Goal: Information Seeking & Learning: Learn about a topic

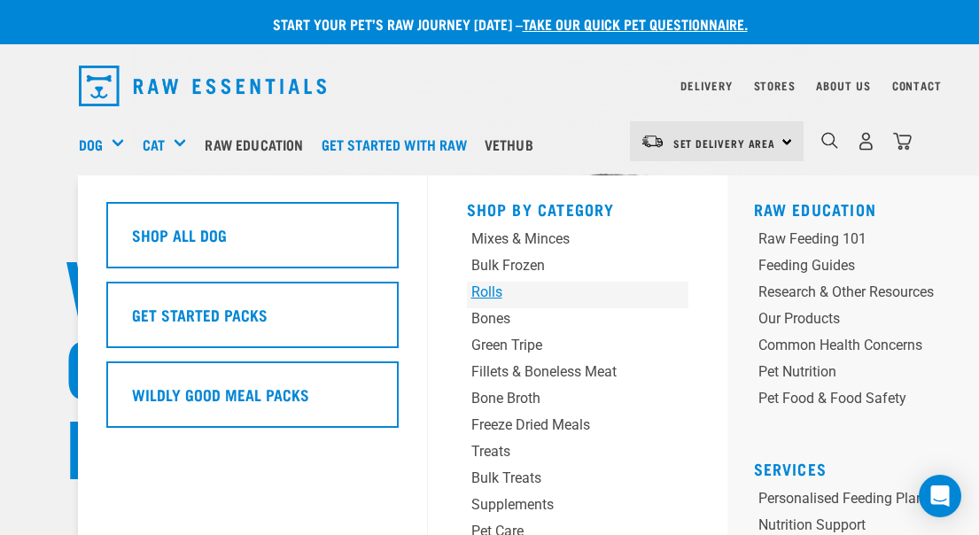
scroll to position [89, 0]
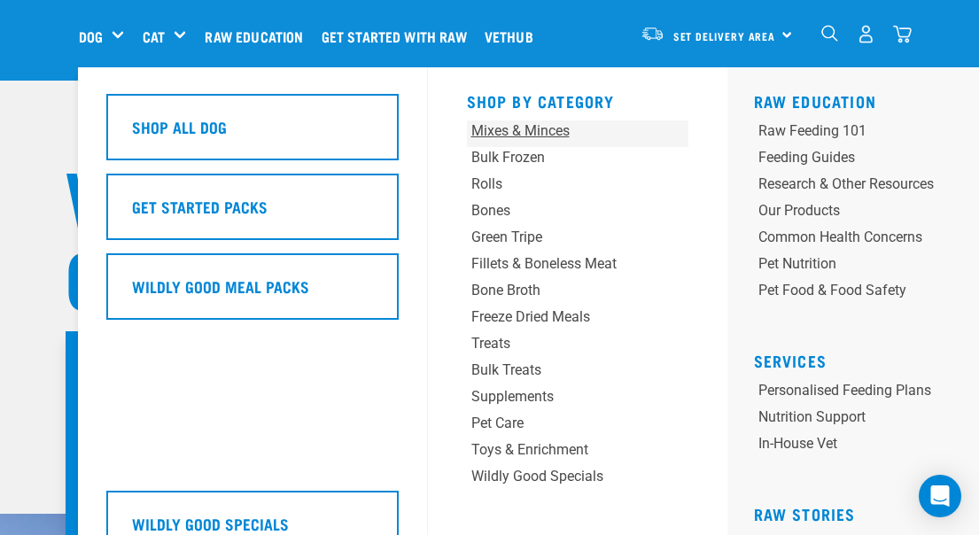
click at [491, 136] on div "Mixes & Minces" at bounding box center [558, 130] width 174 height 21
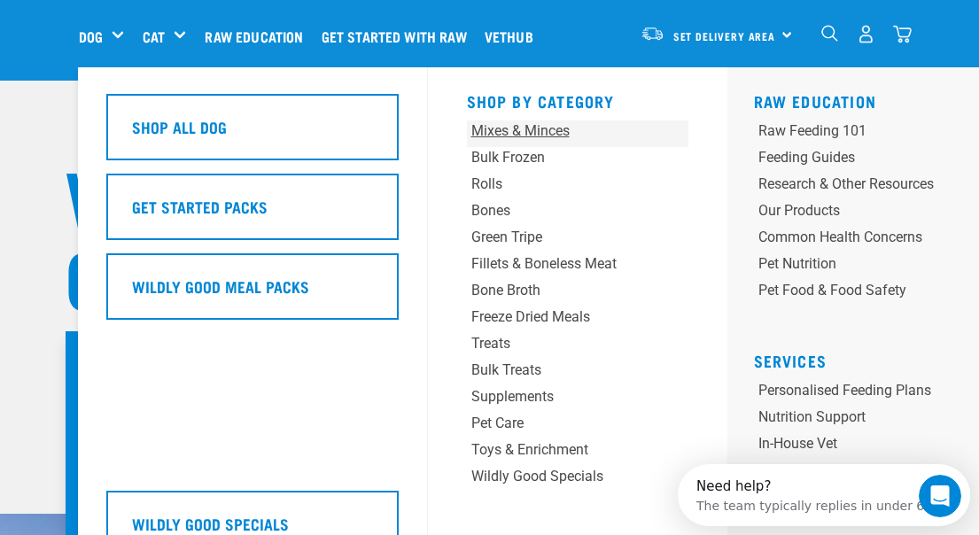
scroll to position [0, 0]
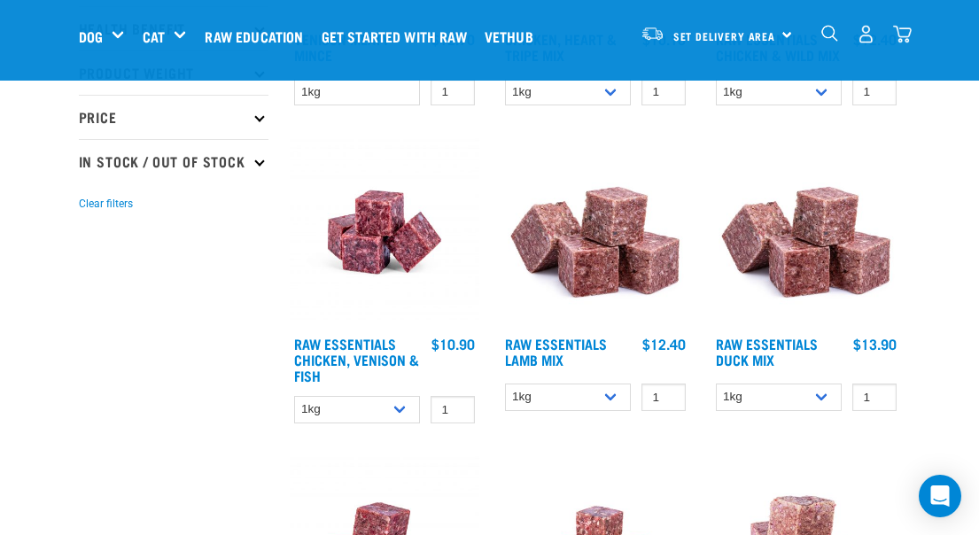
scroll to position [443, 0]
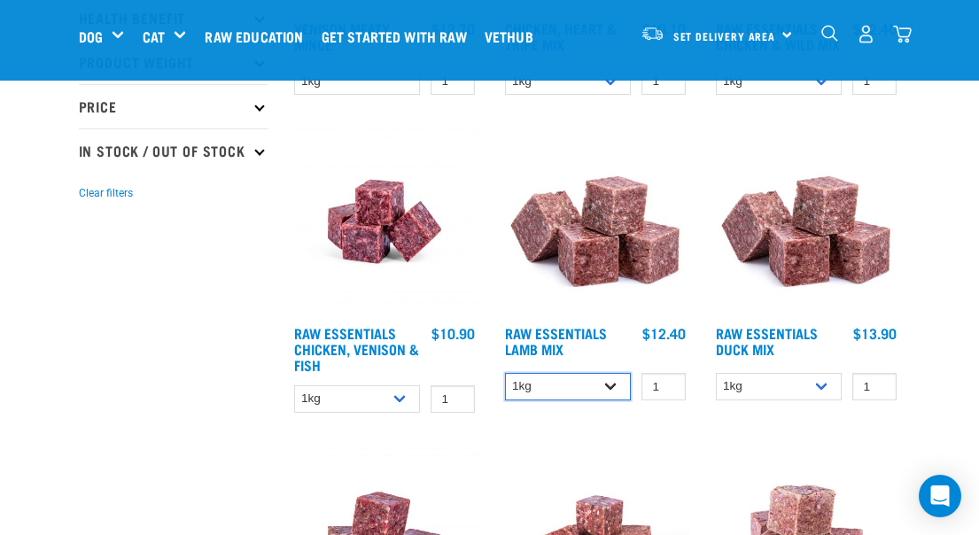
click at [552, 383] on select "1kg 3kg Bulk (10kg)" at bounding box center [568, 386] width 127 height 27
select select "24"
click at [505, 373] on select "1kg 3kg Bulk (10kg)" at bounding box center [568, 386] width 127 height 27
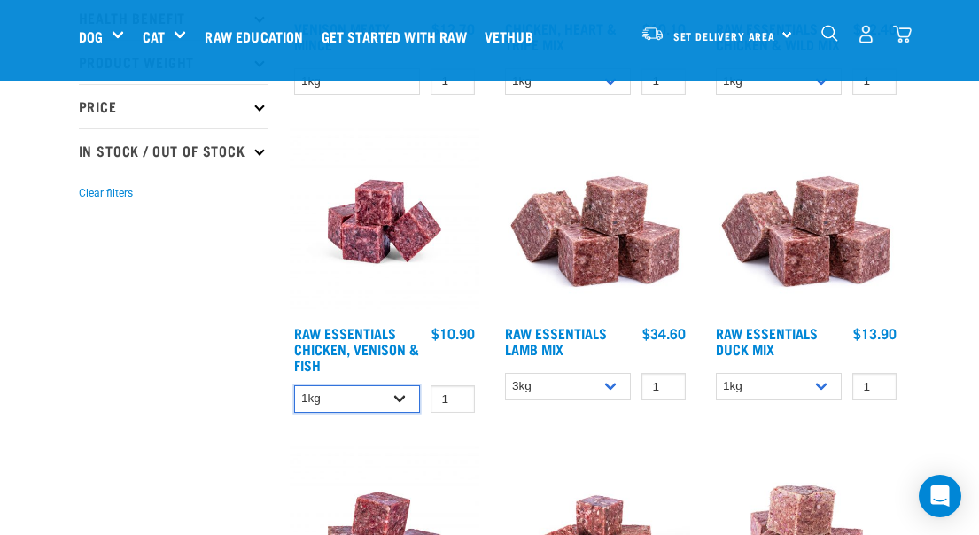
click at [365, 402] on select "1kg 3kg" at bounding box center [357, 398] width 127 height 27
click at [294, 385] on select "1kg 3kg" at bounding box center [357, 398] width 127 height 27
click at [343, 407] on select "1kg 3kg" at bounding box center [357, 398] width 127 height 27
select select "15219"
click at [294, 385] on select "1kg 3kg" at bounding box center [357, 398] width 127 height 27
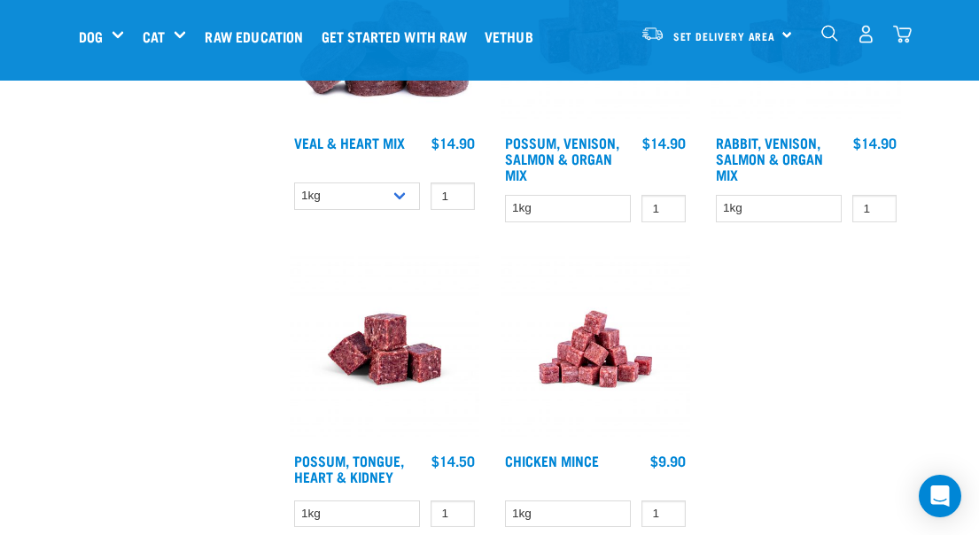
scroll to position [3189, 0]
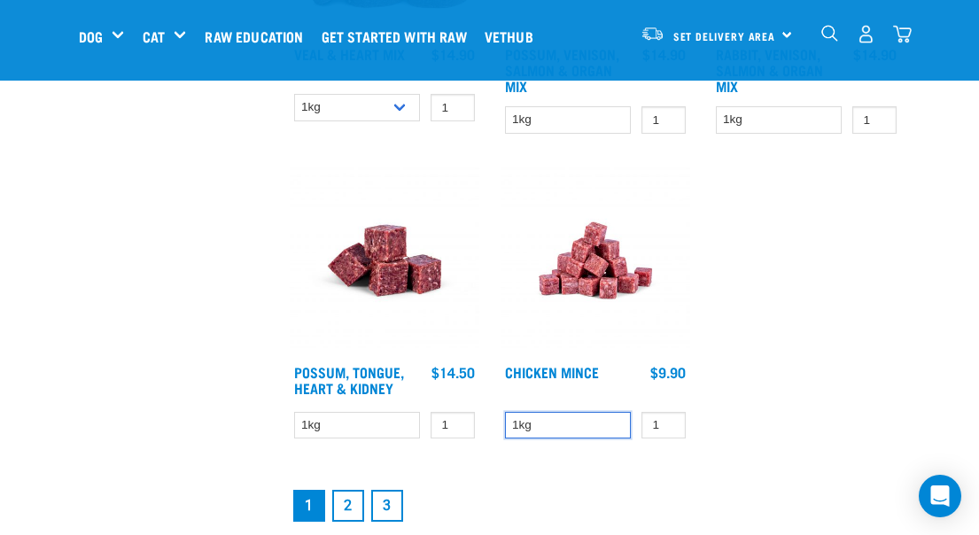
click at [558, 423] on select "1kg" at bounding box center [568, 425] width 127 height 27
click at [556, 419] on select "1kg" at bounding box center [568, 425] width 127 height 27
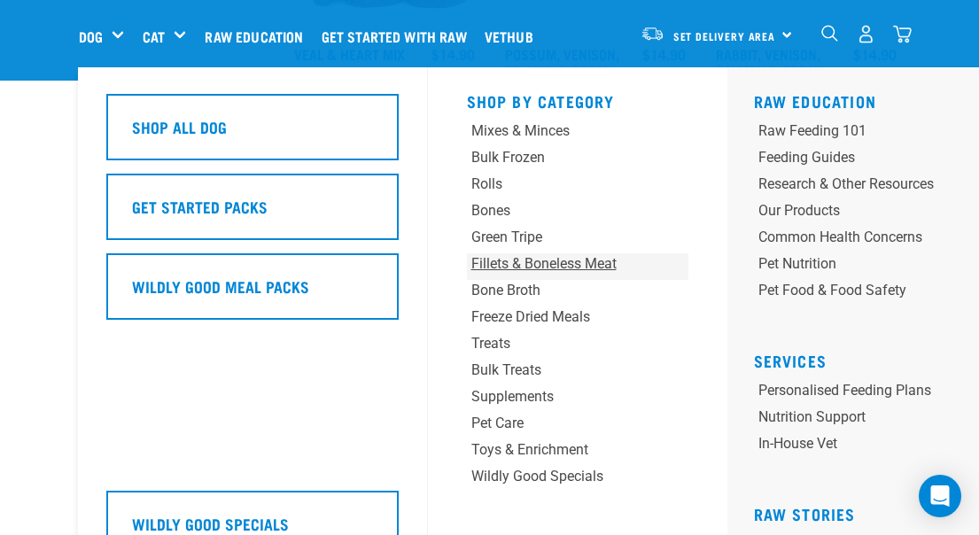
click at [536, 262] on div "Fillets & Boneless Meat" at bounding box center [558, 263] width 174 height 21
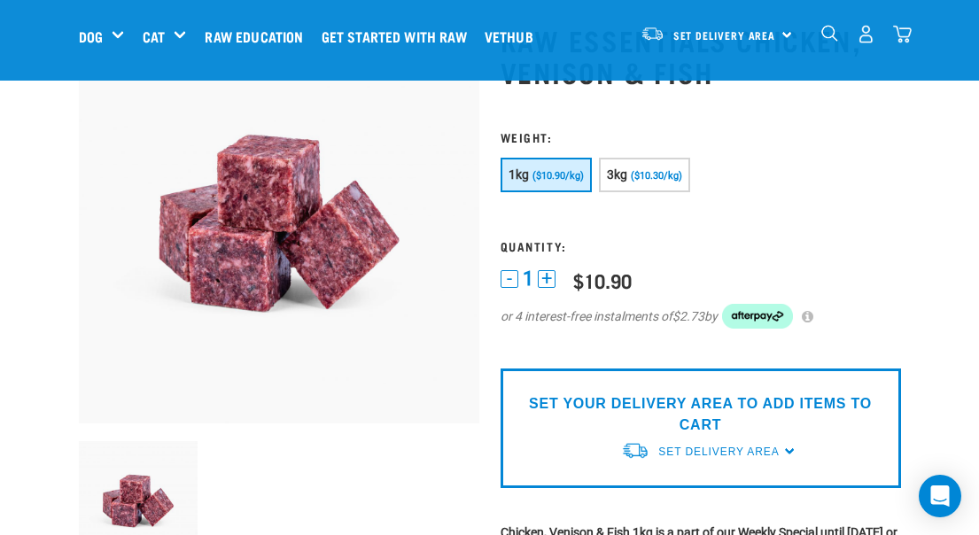
scroll to position [89, 0]
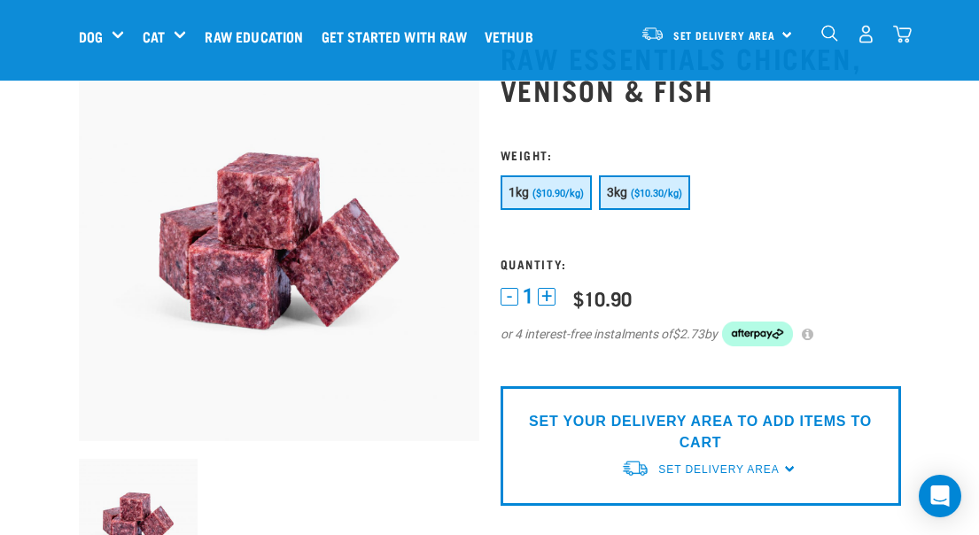
click at [627, 197] on span "3kg" at bounding box center [617, 192] width 21 height 14
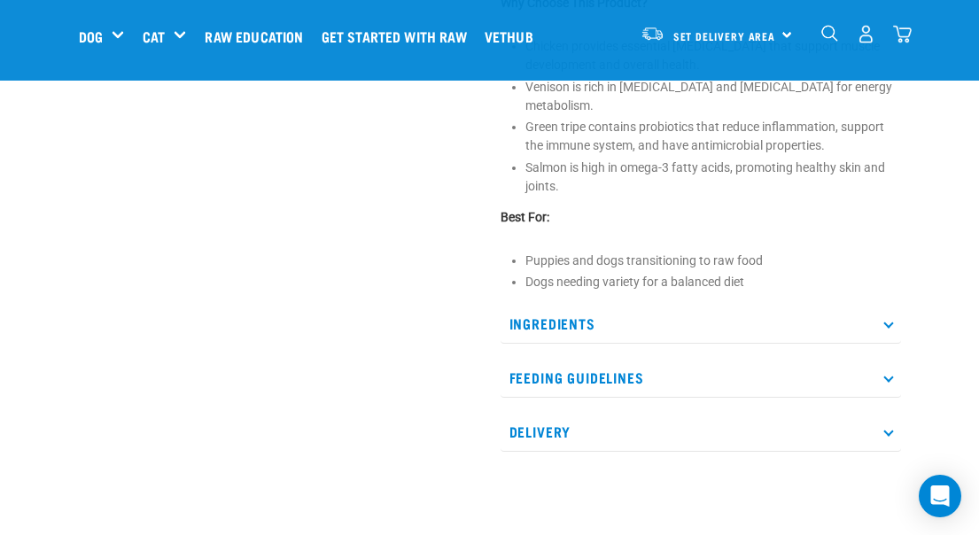
scroll to position [886, 0]
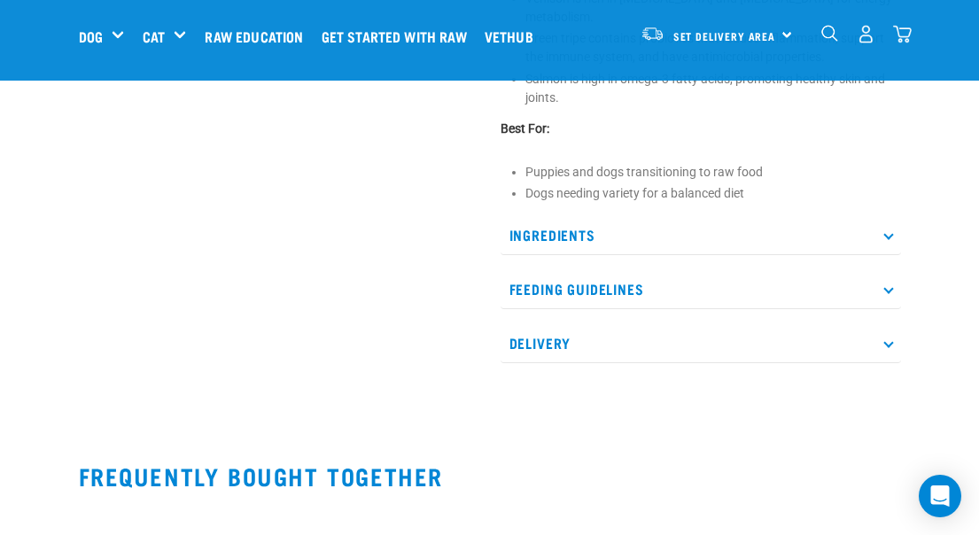
click at [620, 215] on p "Ingredients" at bounding box center [700, 235] width 400 height 40
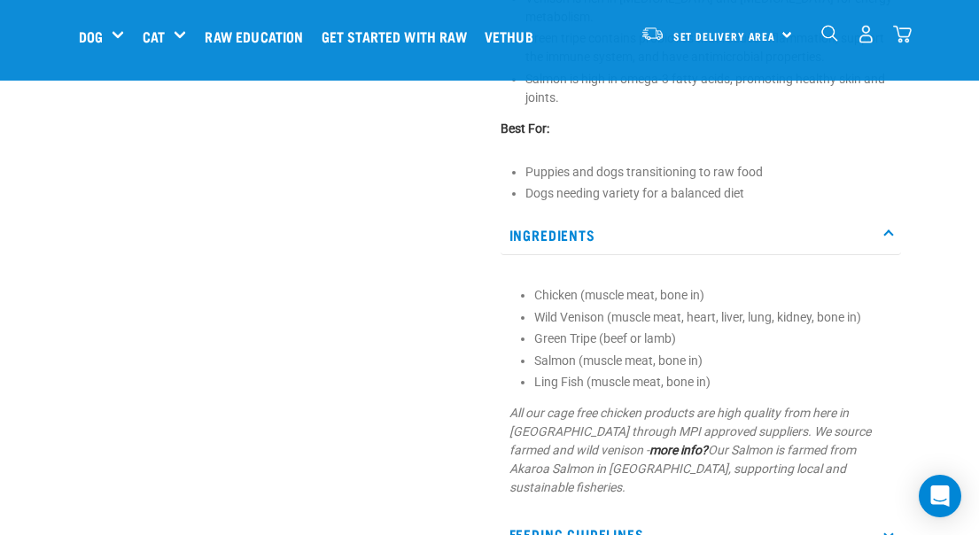
drag, startPoint x: 503, startPoint y: 212, endPoint x: 428, endPoint y: 269, distance: 94.8
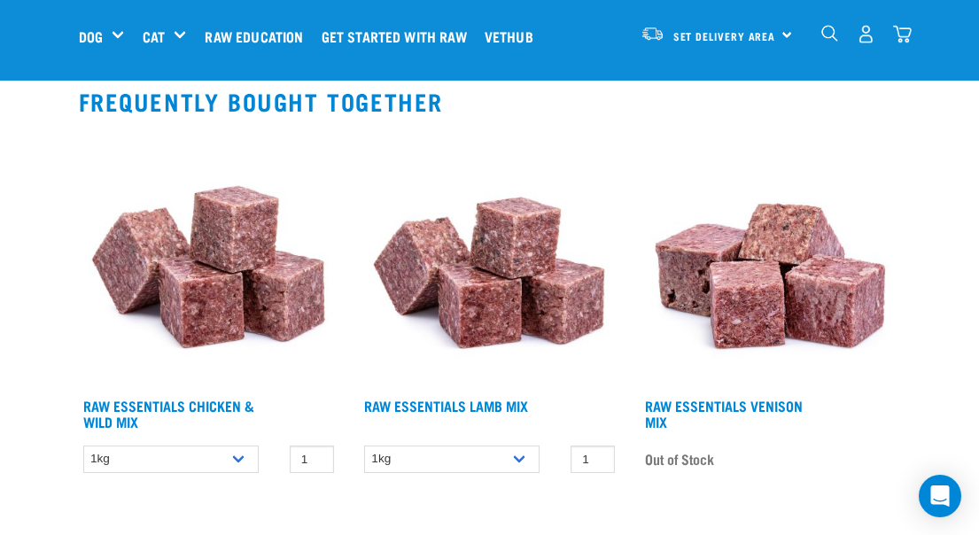
scroll to position [1594, 0]
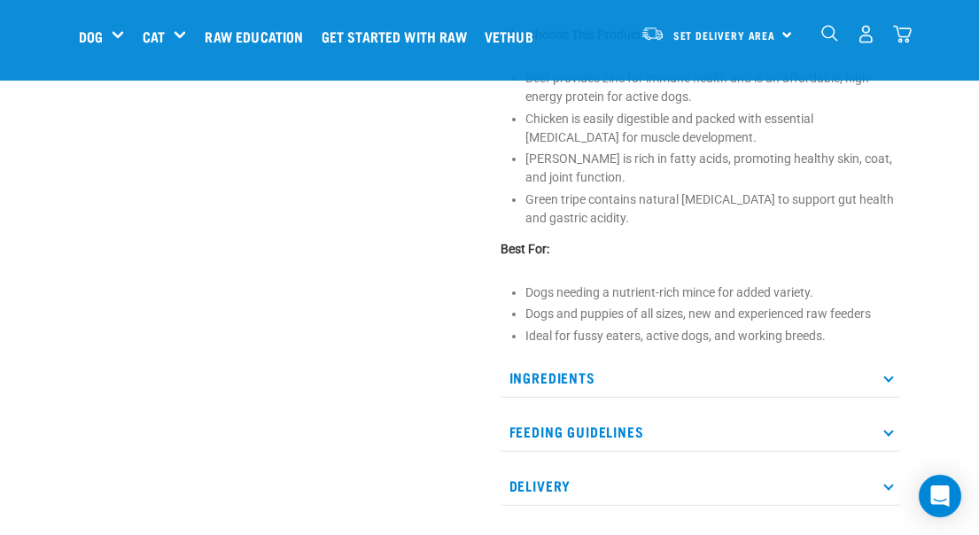
scroll to position [886, 0]
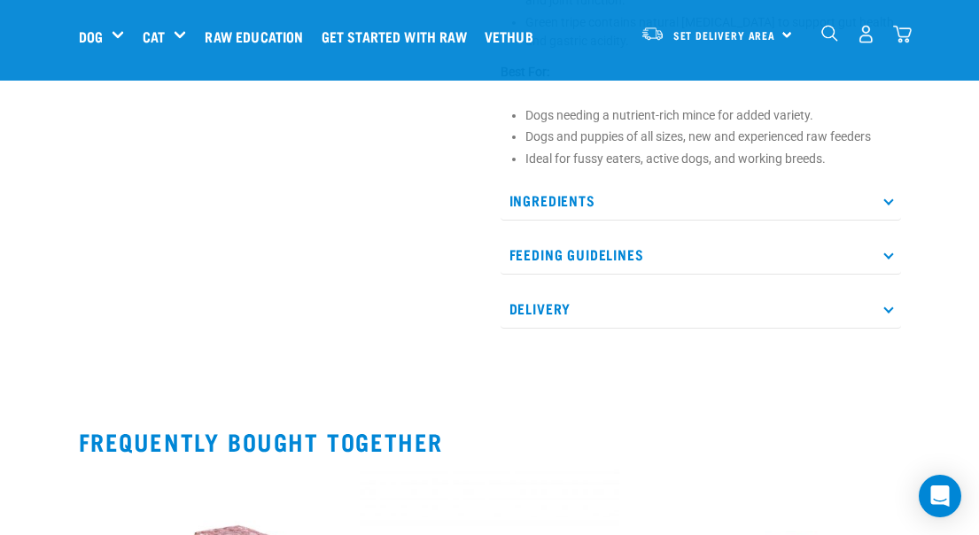
click at [671, 210] on p "Ingredients" at bounding box center [700, 201] width 400 height 40
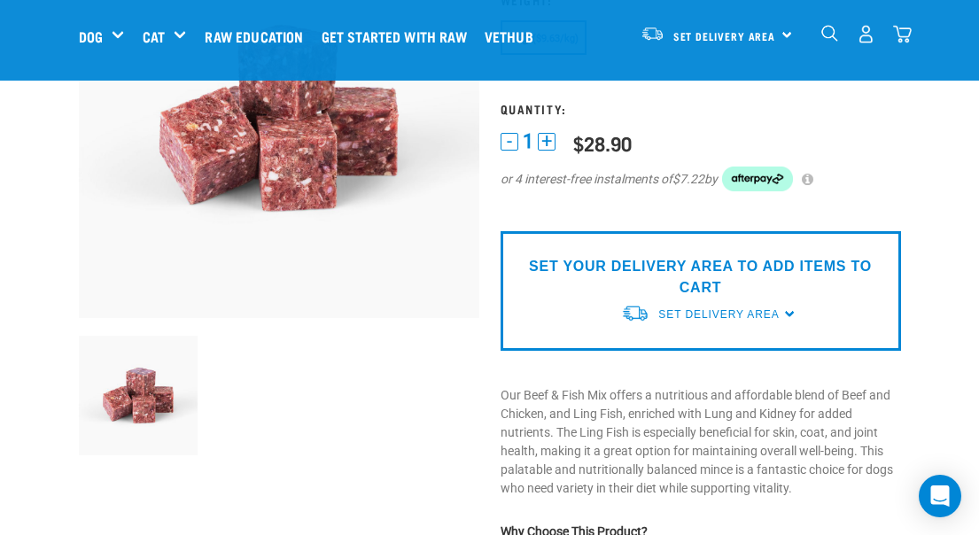
scroll to position [177, 0]
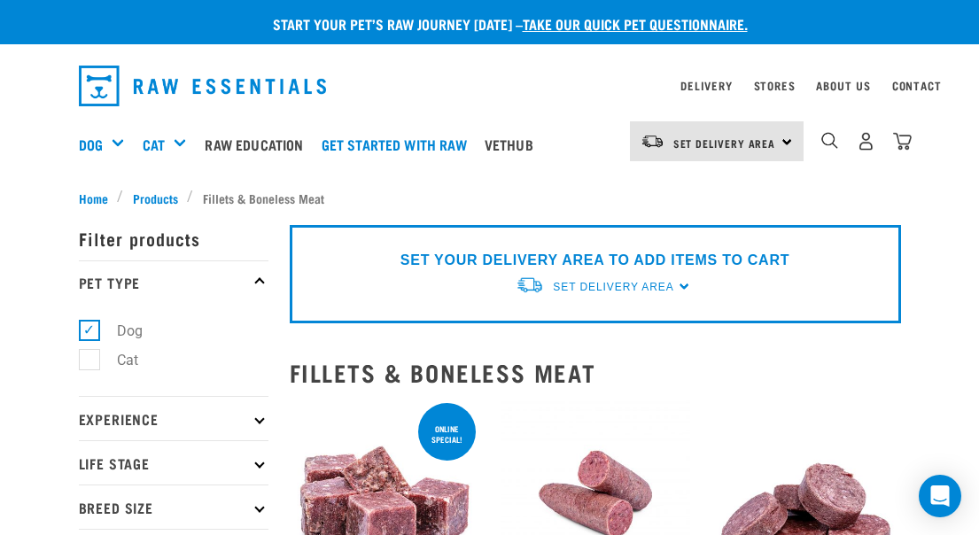
click at [182, 85] on img "dropdown navigation" at bounding box center [203, 86] width 248 height 41
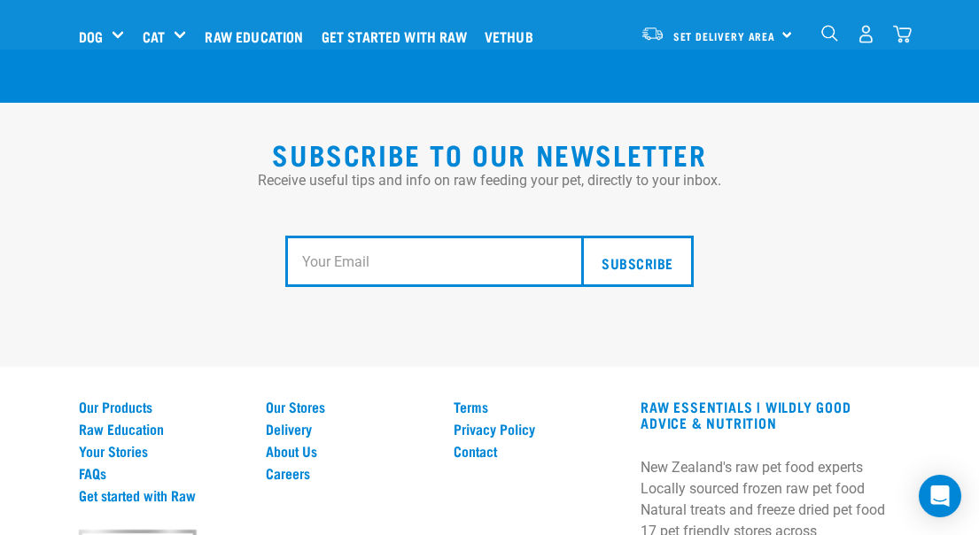
scroll to position [3295, 0]
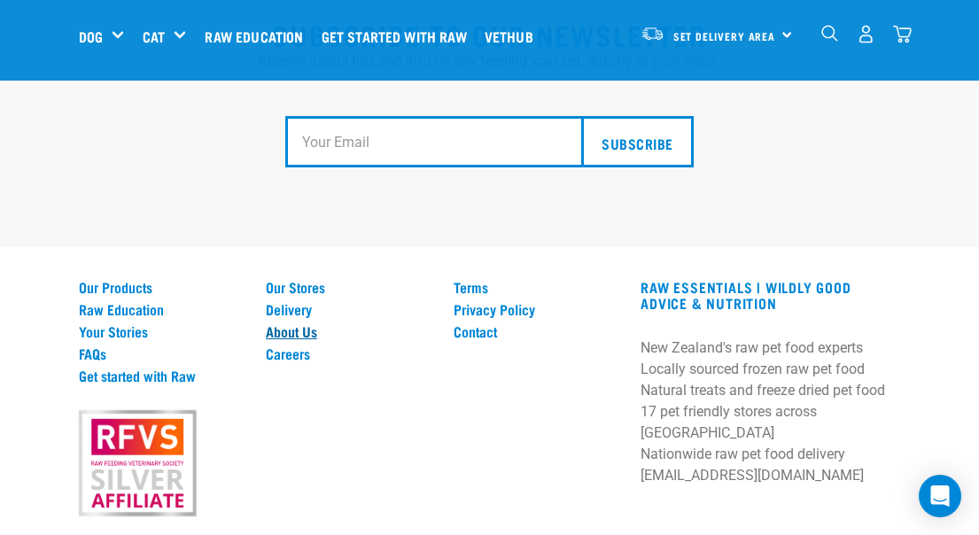
click at [291, 323] on link "About Us" at bounding box center [349, 331] width 167 height 16
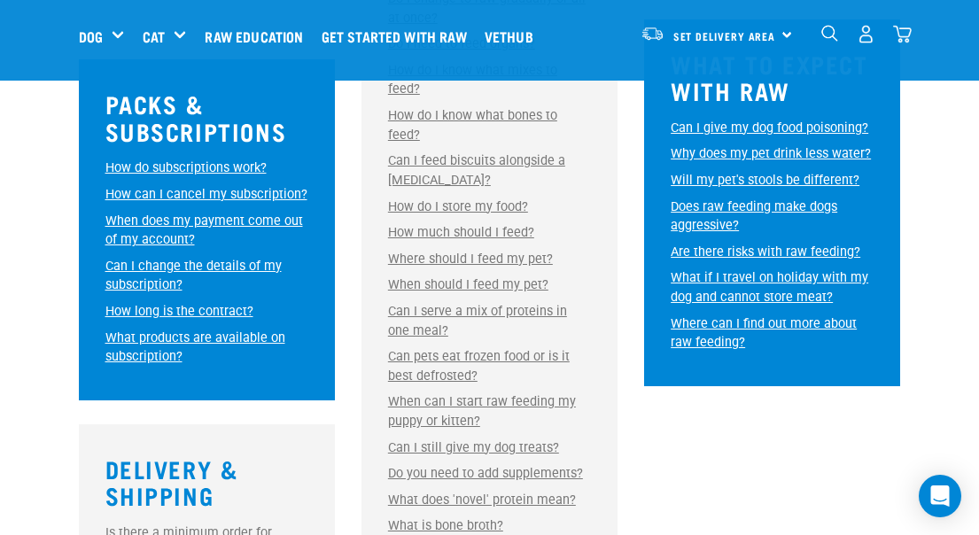
scroll to position [1063, 0]
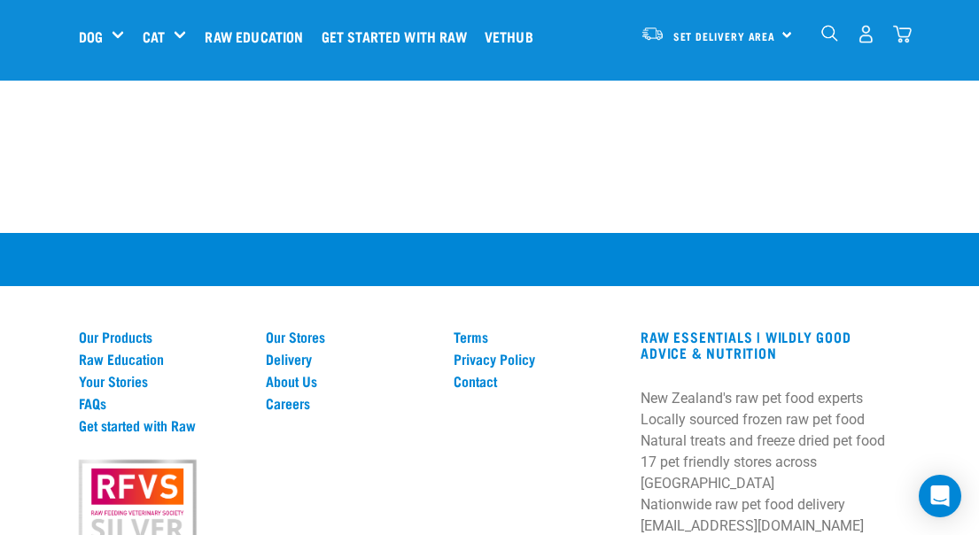
scroll to position [2797, 0]
